Goal: Task Accomplishment & Management: Manage account settings

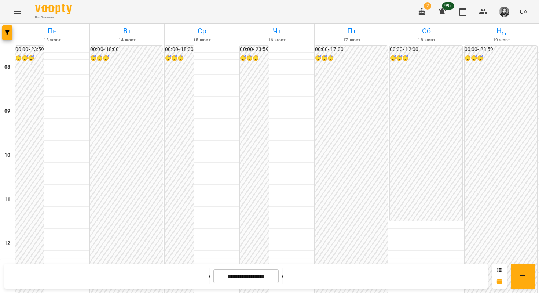
scroll to position [374, 0]
click at [283, 274] on button at bounding box center [283, 276] width 2 height 16
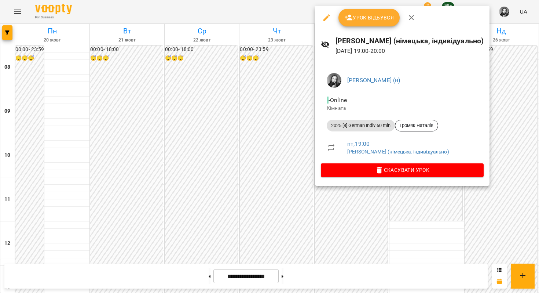
click at [370, 221] on div at bounding box center [269, 146] width 539 height 293
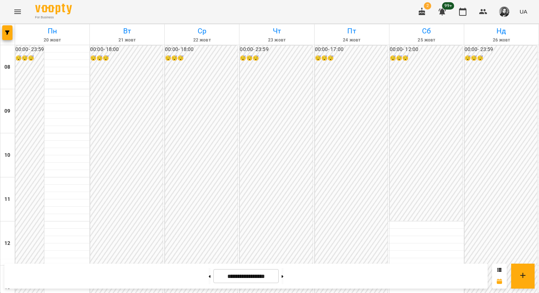
scroll to position [301, 0]
click at [209, 272] on button at bounding box center [210, 276] width 2 height 16
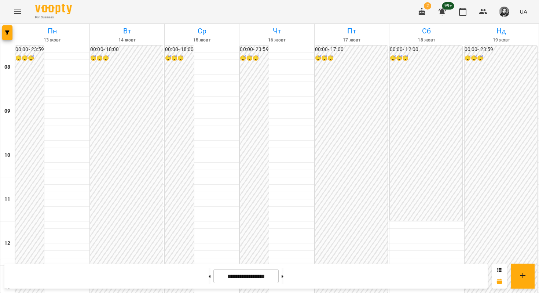
scroll to position [0, 0]
click at [283, 271] on button at bounding box center [283, 276] width 2 height 16
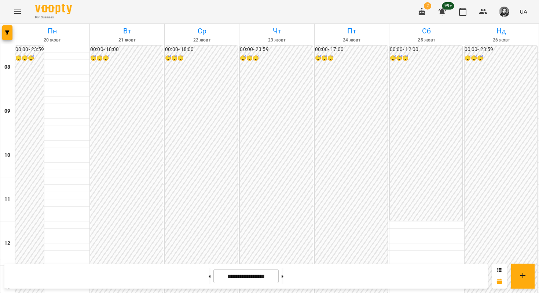
scroll to position [446, 0]
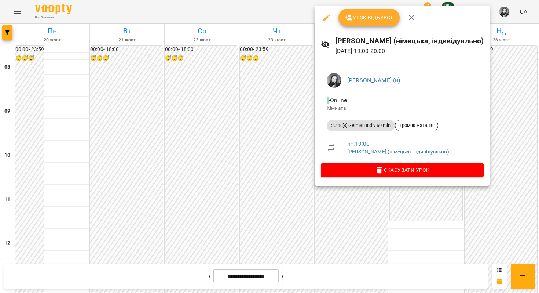
click at [285, 150] on div at bounding box center [269, 146] width 539 height 293
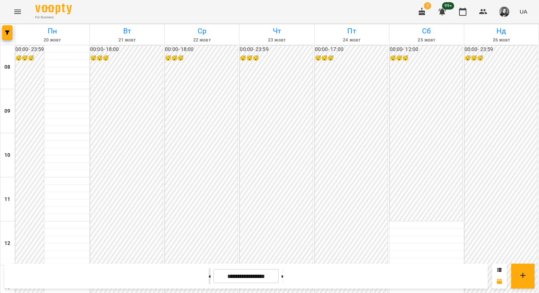
click at [209, 282] on button at bounding box center [210, 276] width 2 height 16
type input "**********"
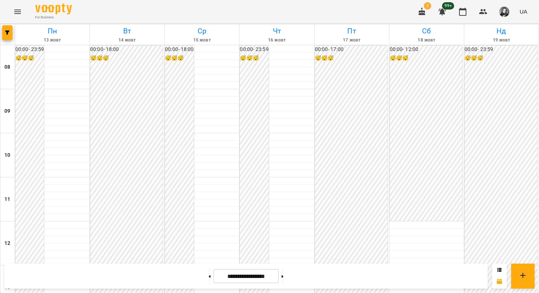
scroll to position [384, 0]
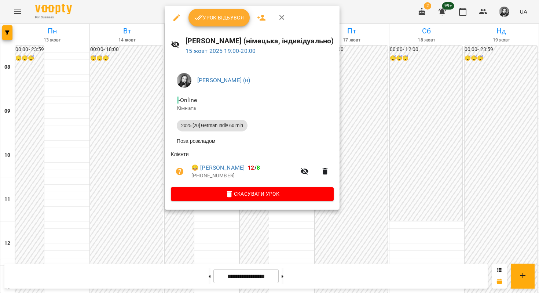
click at [149, 160] on div at bounding box center [269, 146] width 539 height 293
